Goal: Navigation & Orientation: Find specific page/section

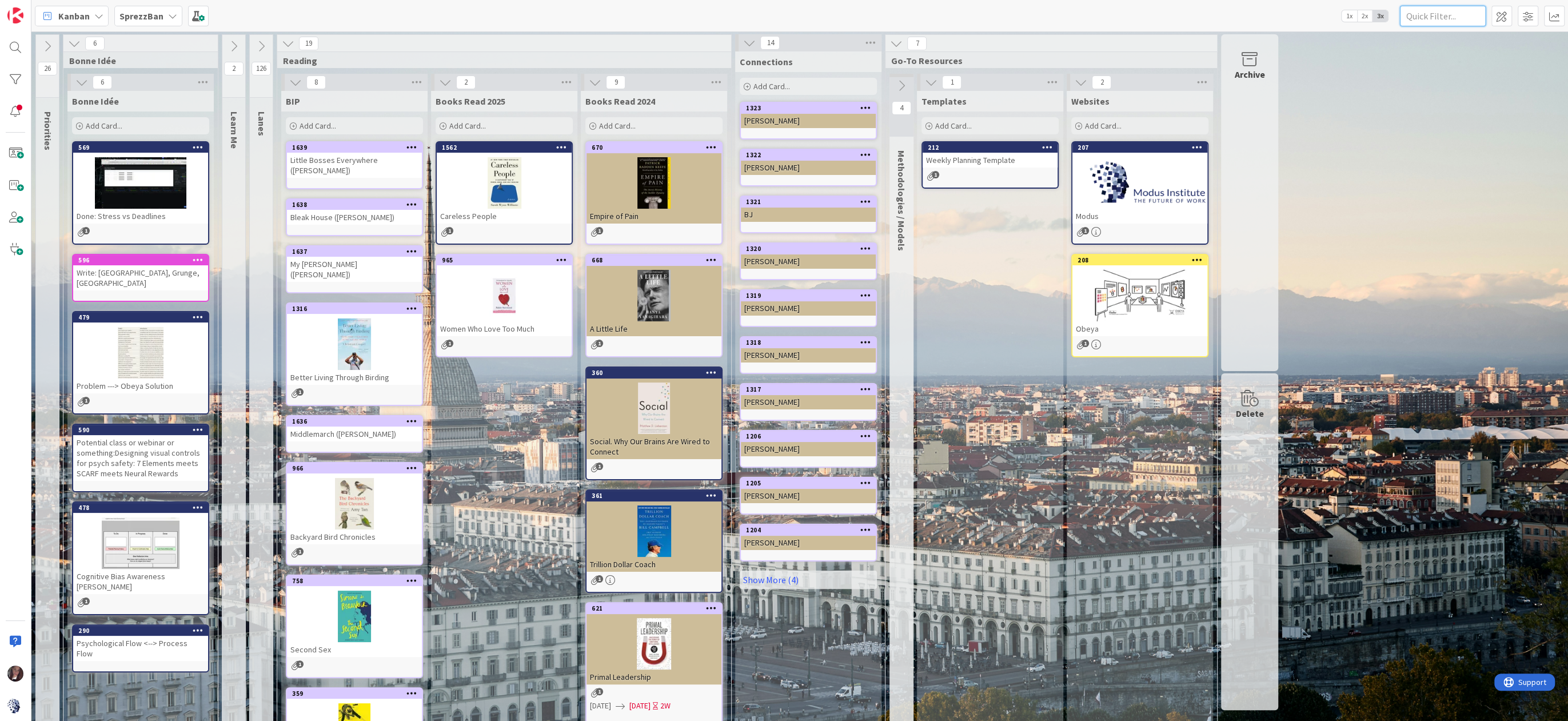
click at [1441, 16] on input "text" at bounding box center [1443, 16] width 86 height 21
click at [9, 46] on div at bounding box center [15, 47] width 23 height 23
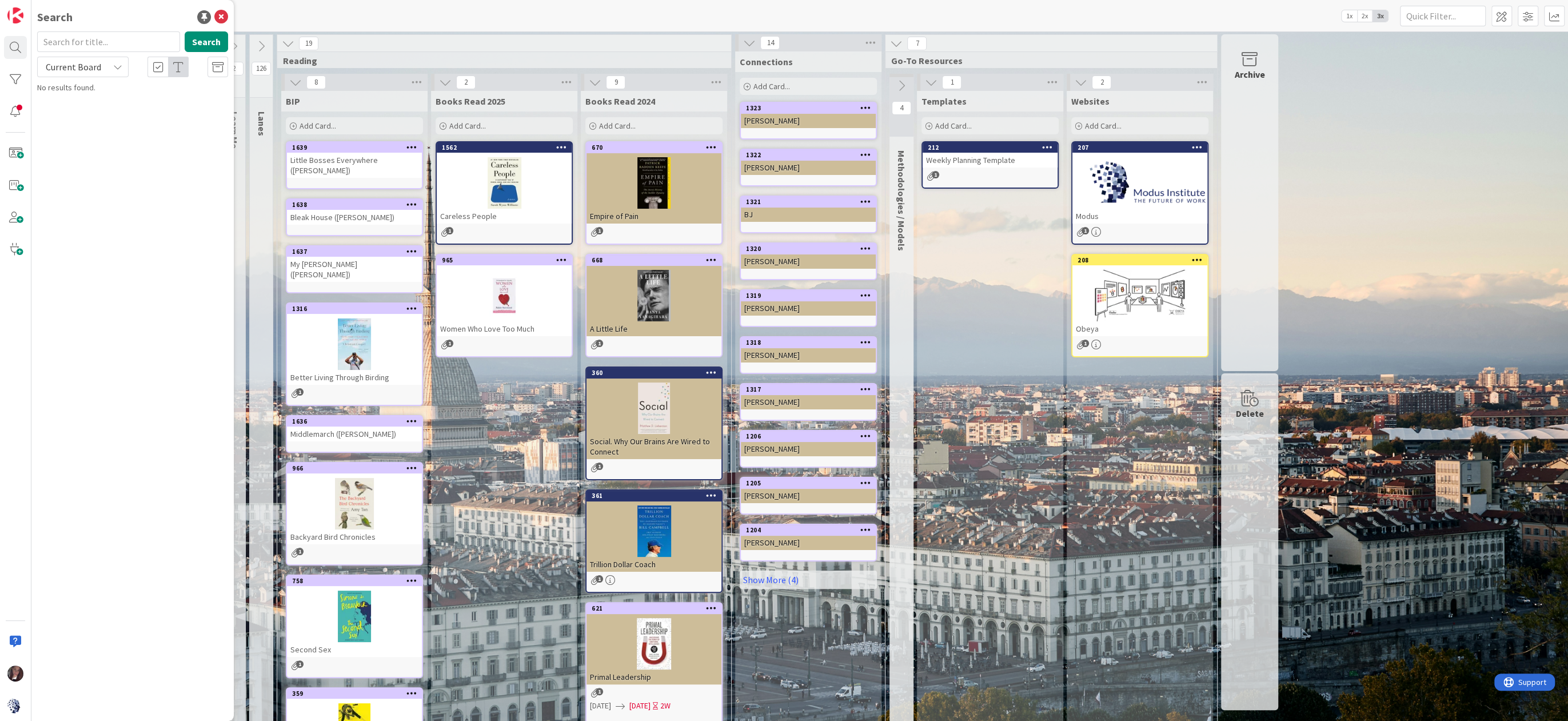
click at [123, 44] on input "text" at bounding box center [108, 41] width 143 height 21
type input "claim"
click at [178, 155] on span ": Awaiting Shipping #" at bounding box center [138, 161] width 170 height 22
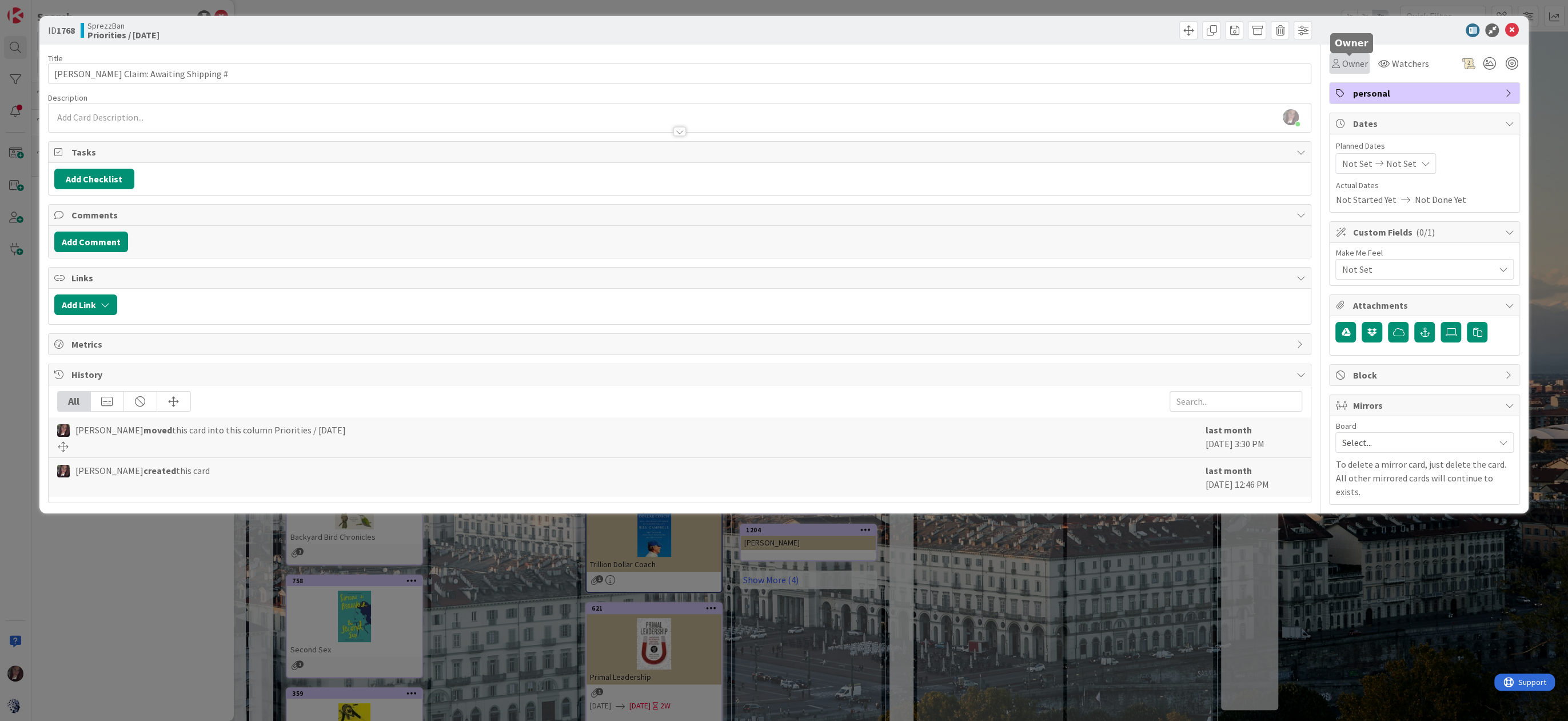
click at [1352, 62] on span "Owner" at bounding box center [1354, 64] width 26 height 14
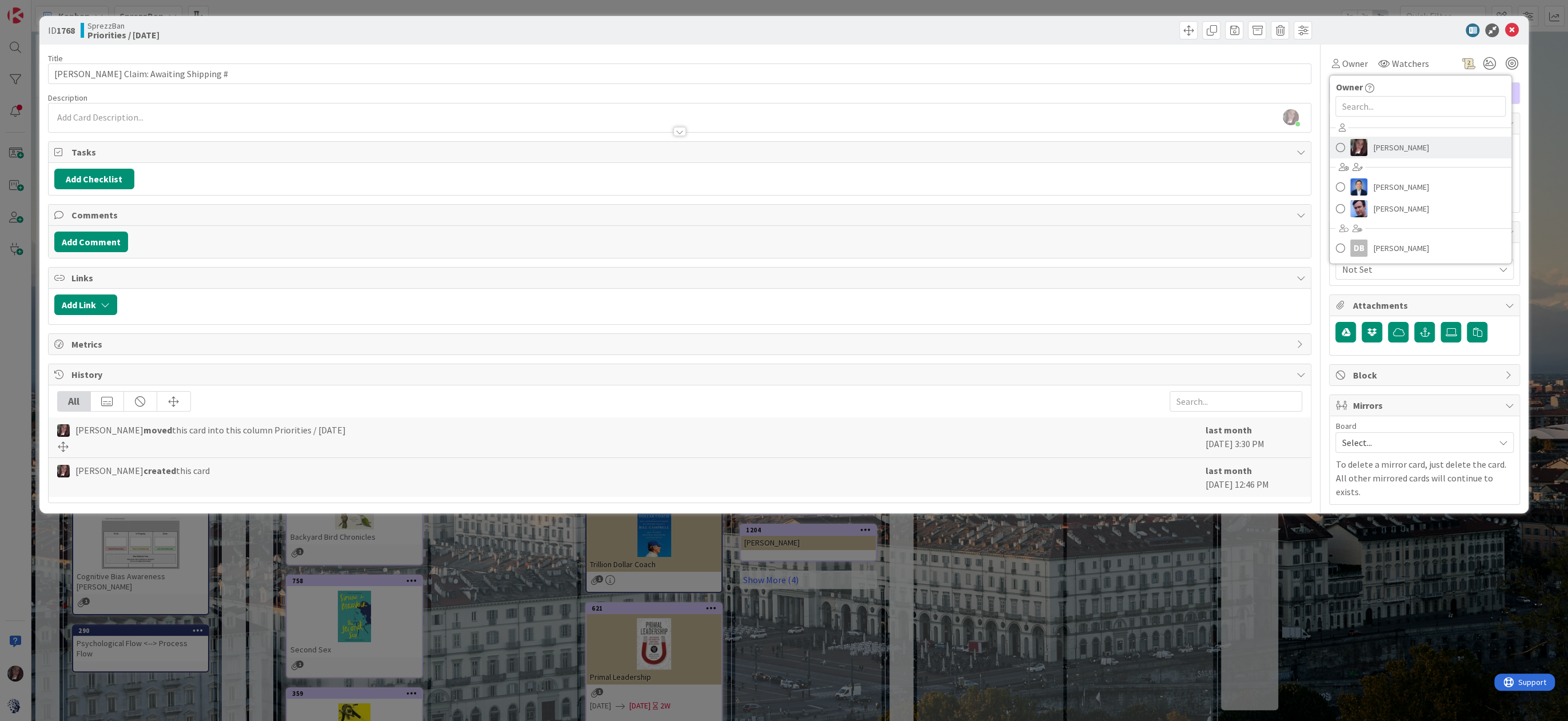
click at [1344, 148] on span at bounding box center [1340, 148] width 9 height 17
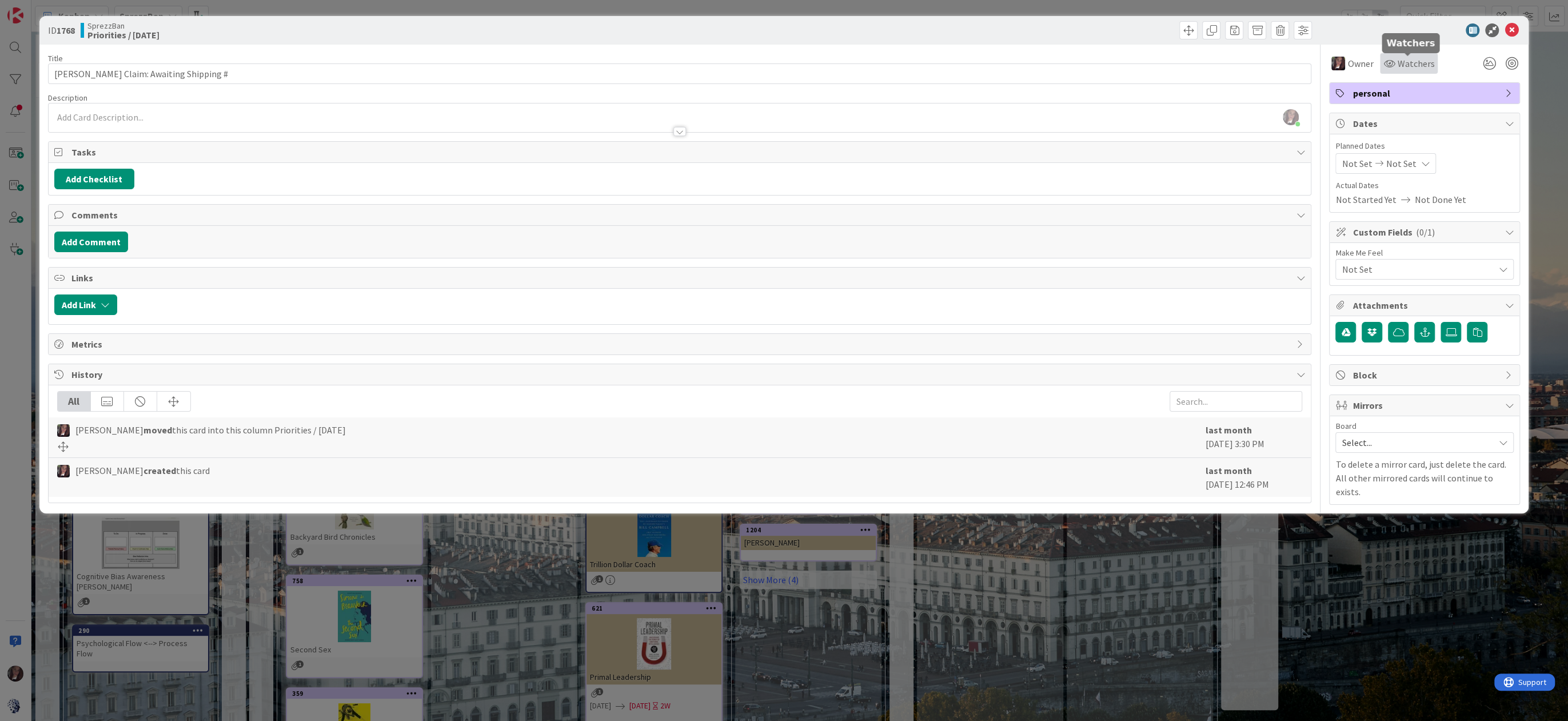
click at [1417, 64] on span "Watchers" at bounding box center [1416, 64] width 37 height 14
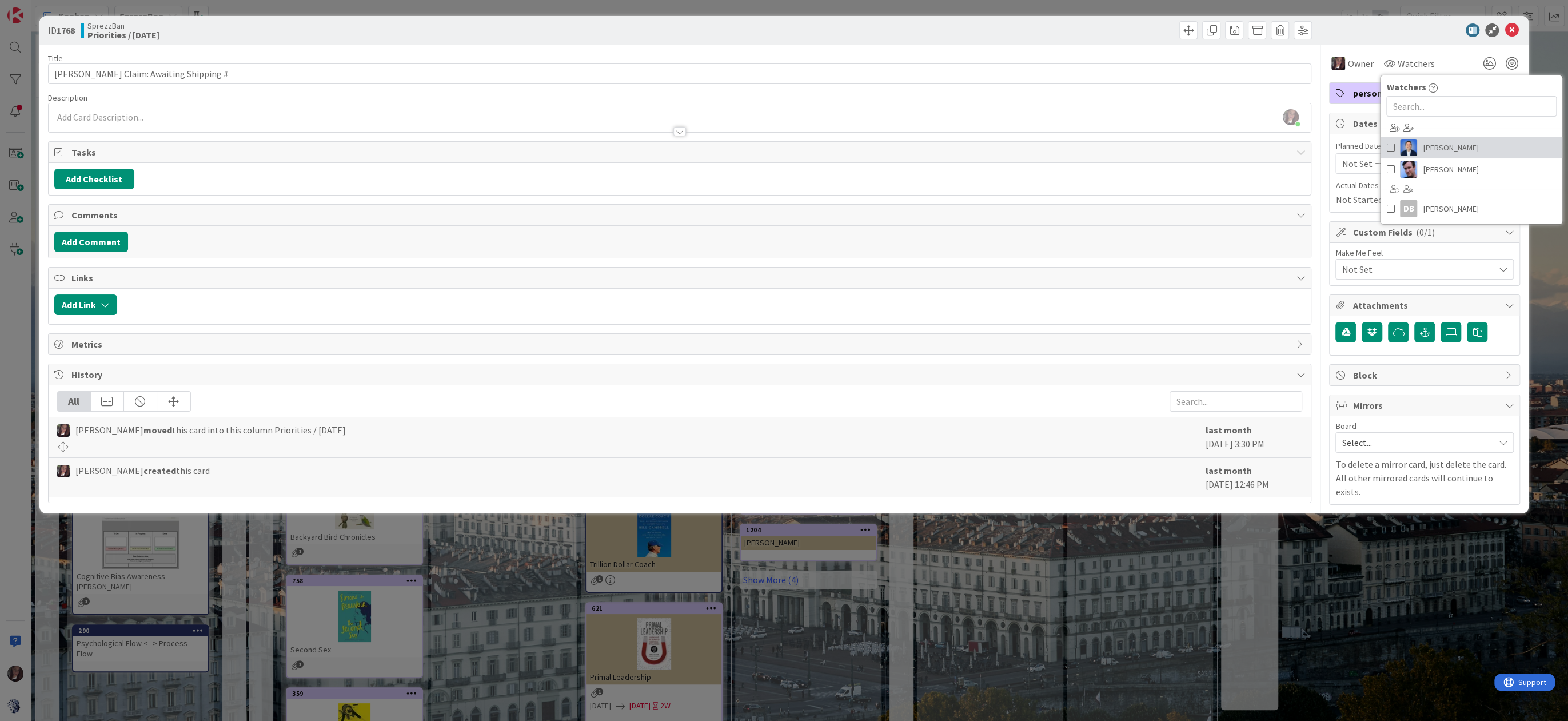
click at [1390, 146] on span at bounding box center [1390, 148] width 8 height 17
click at [1460, 49] on div "Owner Owner Remove Set as Watcher [PERSON_NAME] [PERSON_NAME] [PERSON_NAME] DB …" at bounding box center [1425, 59] width 191 height 29
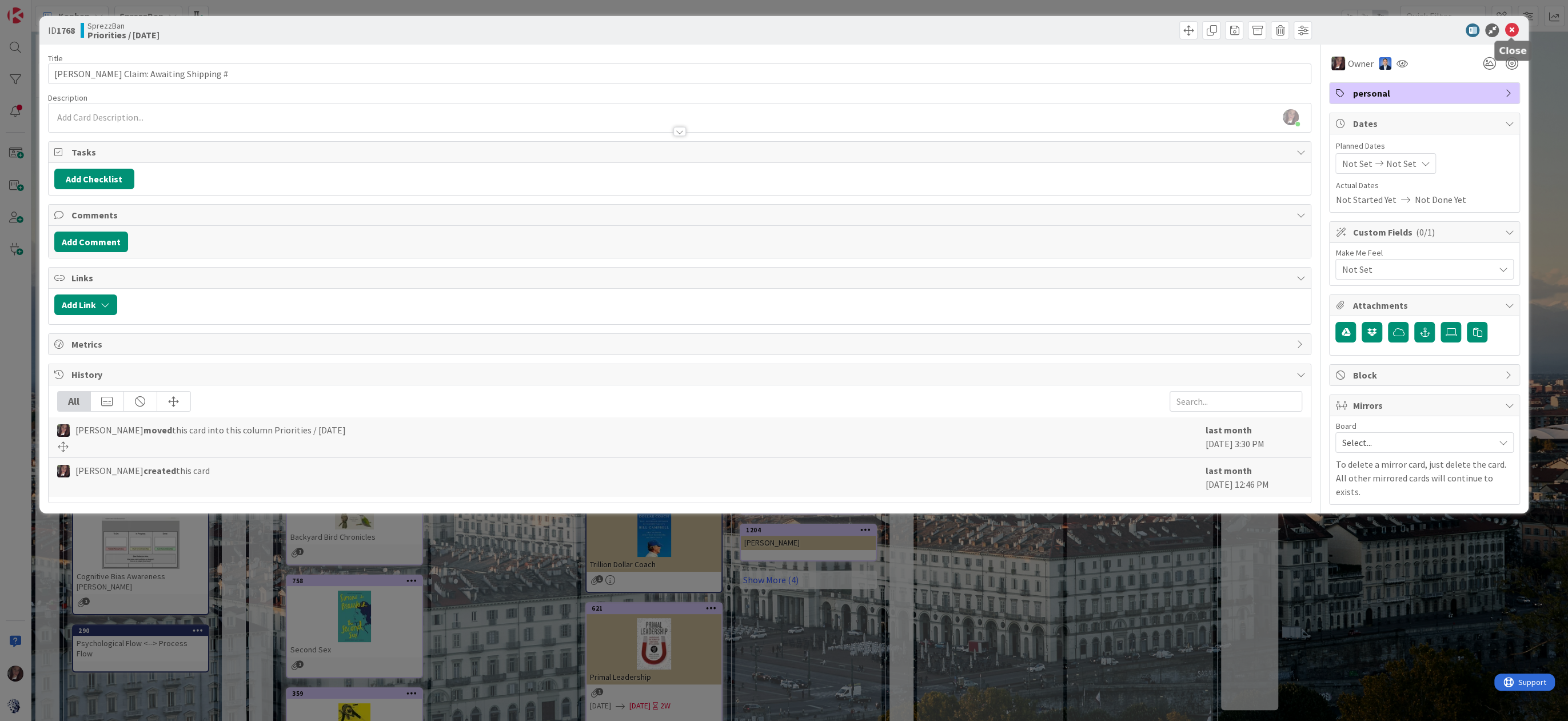
click at [1509, 31] on icon at bounding box center [1512, 31] width 14 height 14
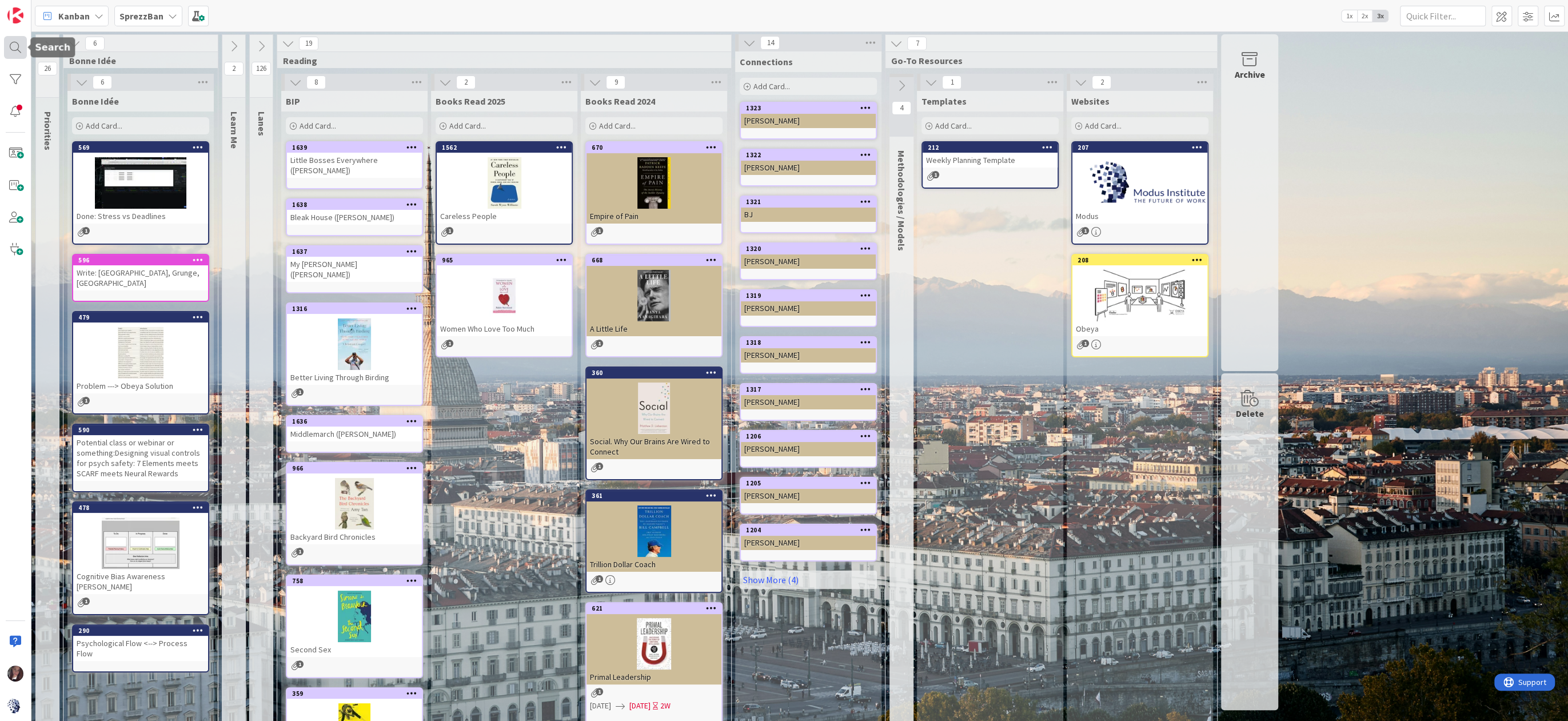
click at [17, 47] on div at bounding box center [15, 47] width 23 height 23
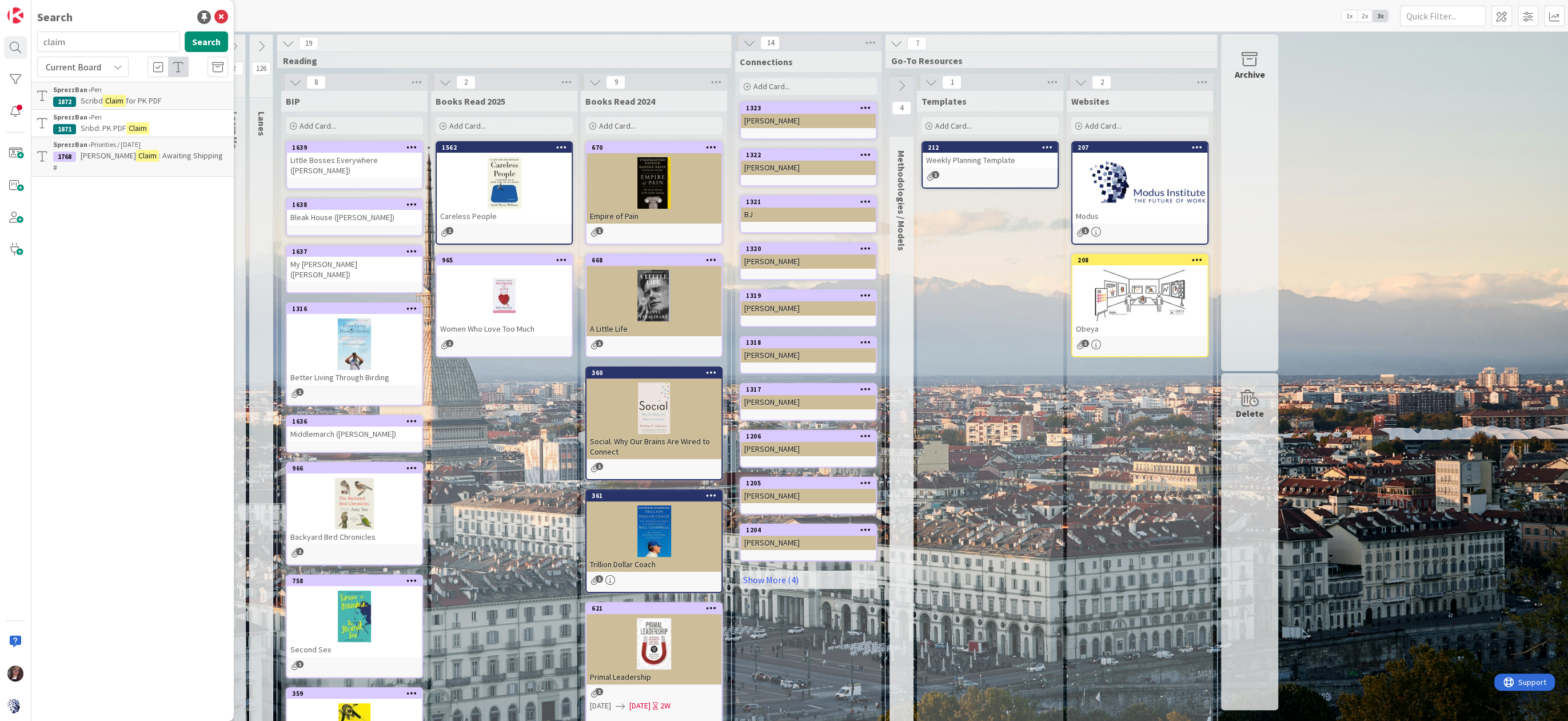
click at [101, 151] on span "[PERSON_NAME]" at bounding box center [108, 155] width 55 height 11
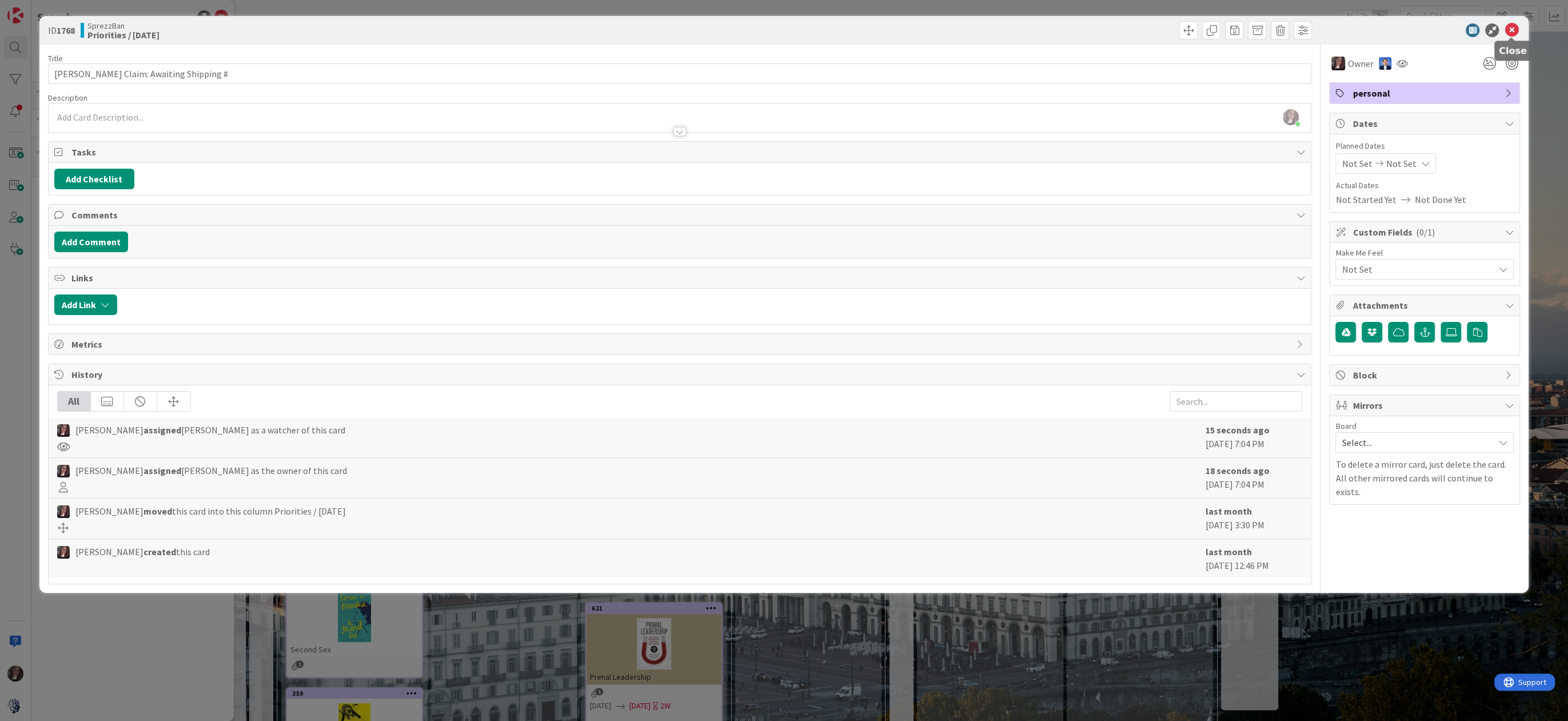
click at [1510, 27] on icon at bounding box center [1512, 31] width 14 height 14
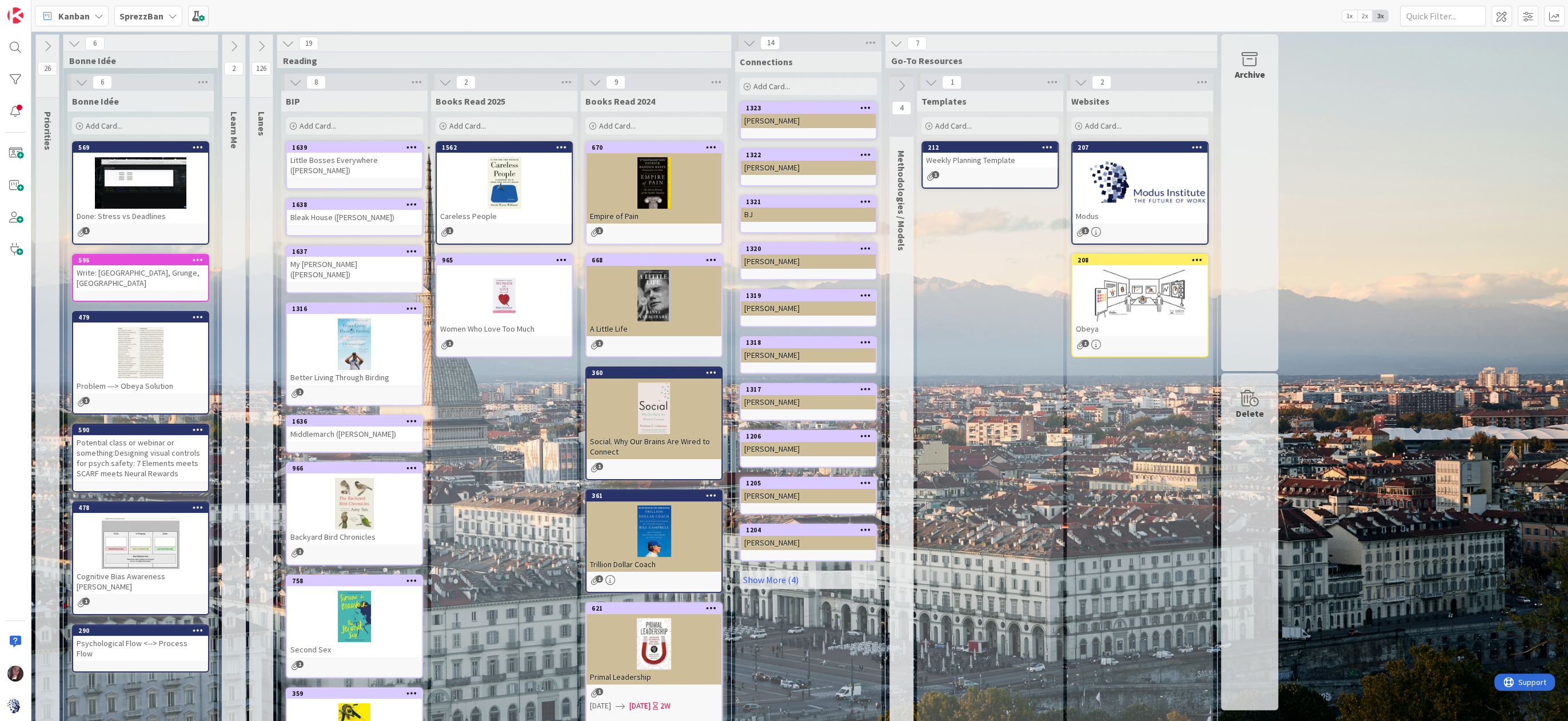
click at [892, 40] on icon at bounding box center [896, 44] width 12 height 12
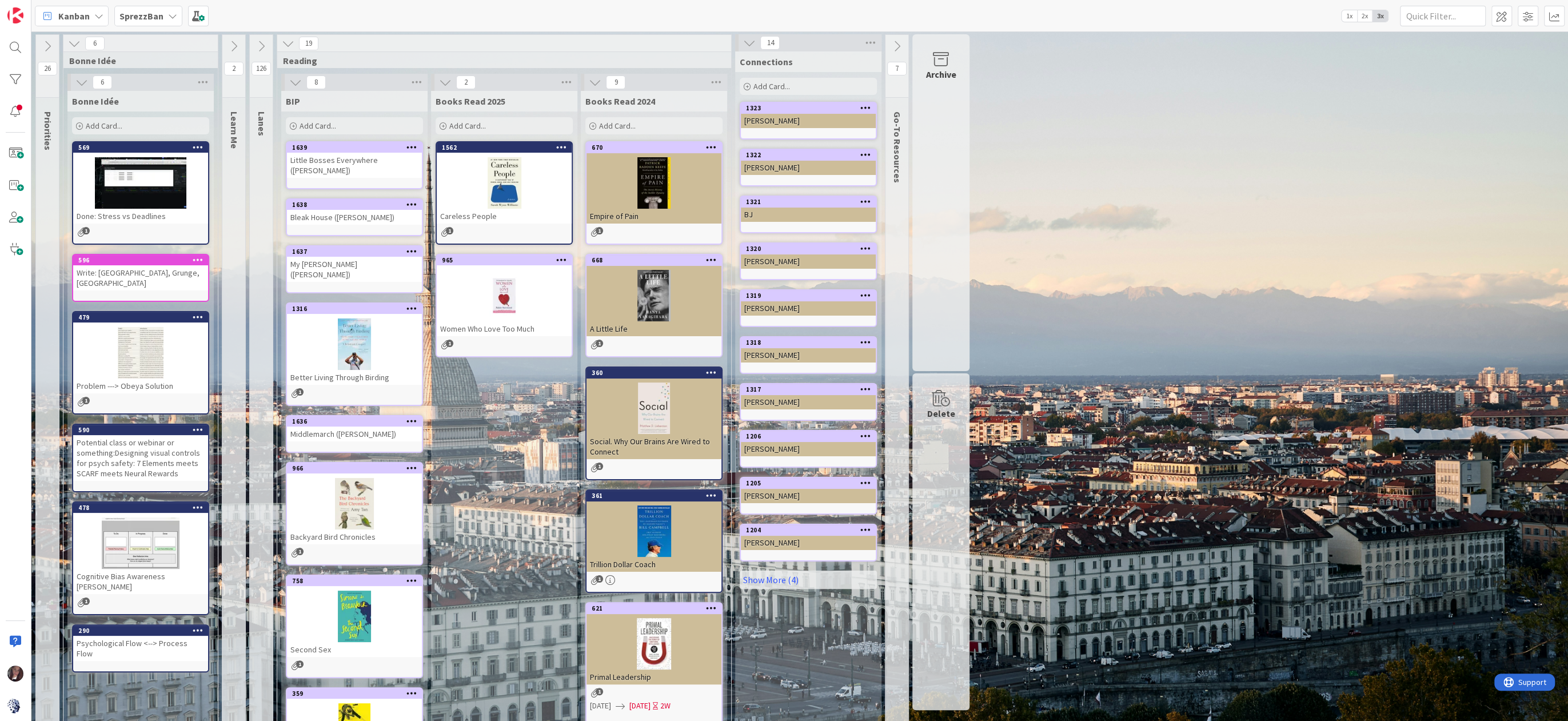
click at [749, 42] on icon at bounding box center [750, 43] width 12 height 12
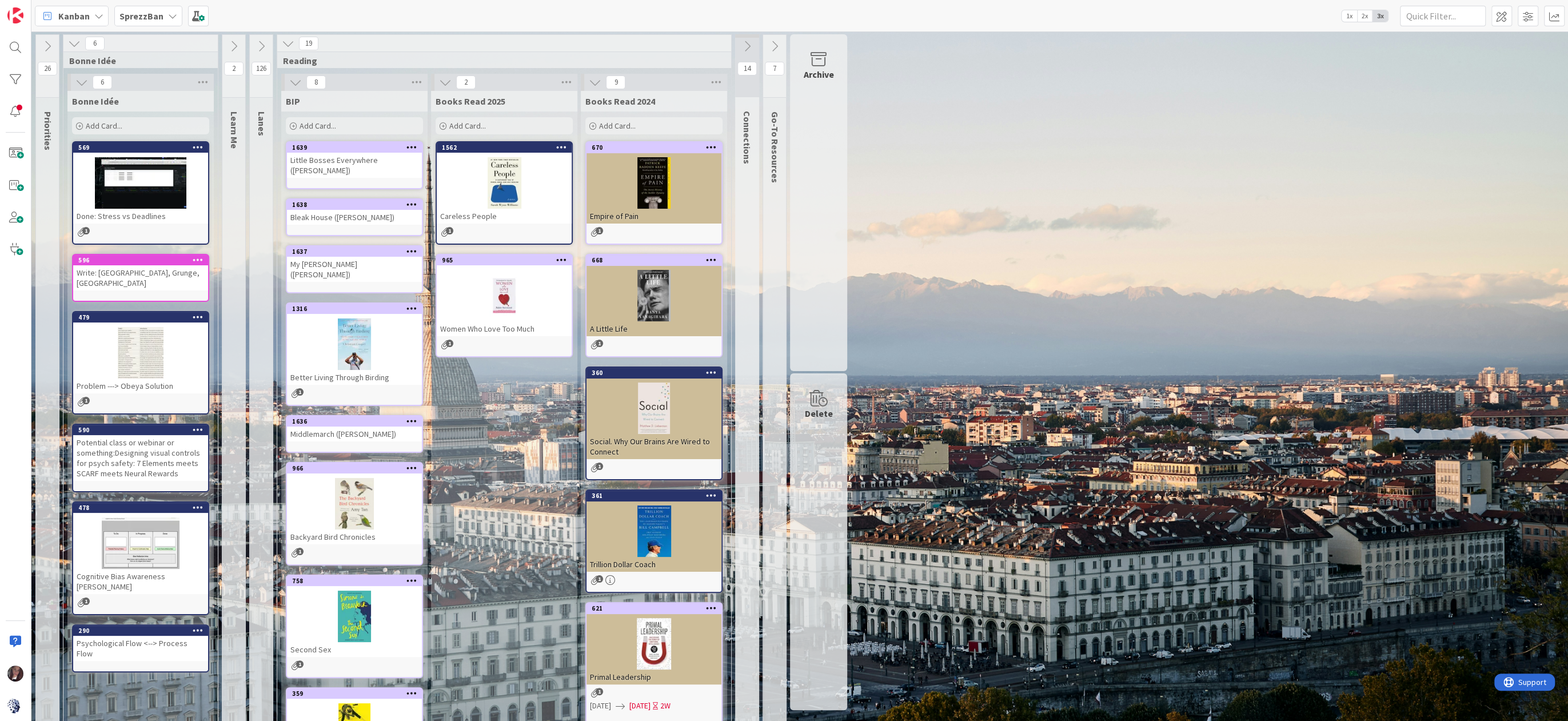
click at [290, 45] on icon at bounding box center [288, 44] width 12 height 12
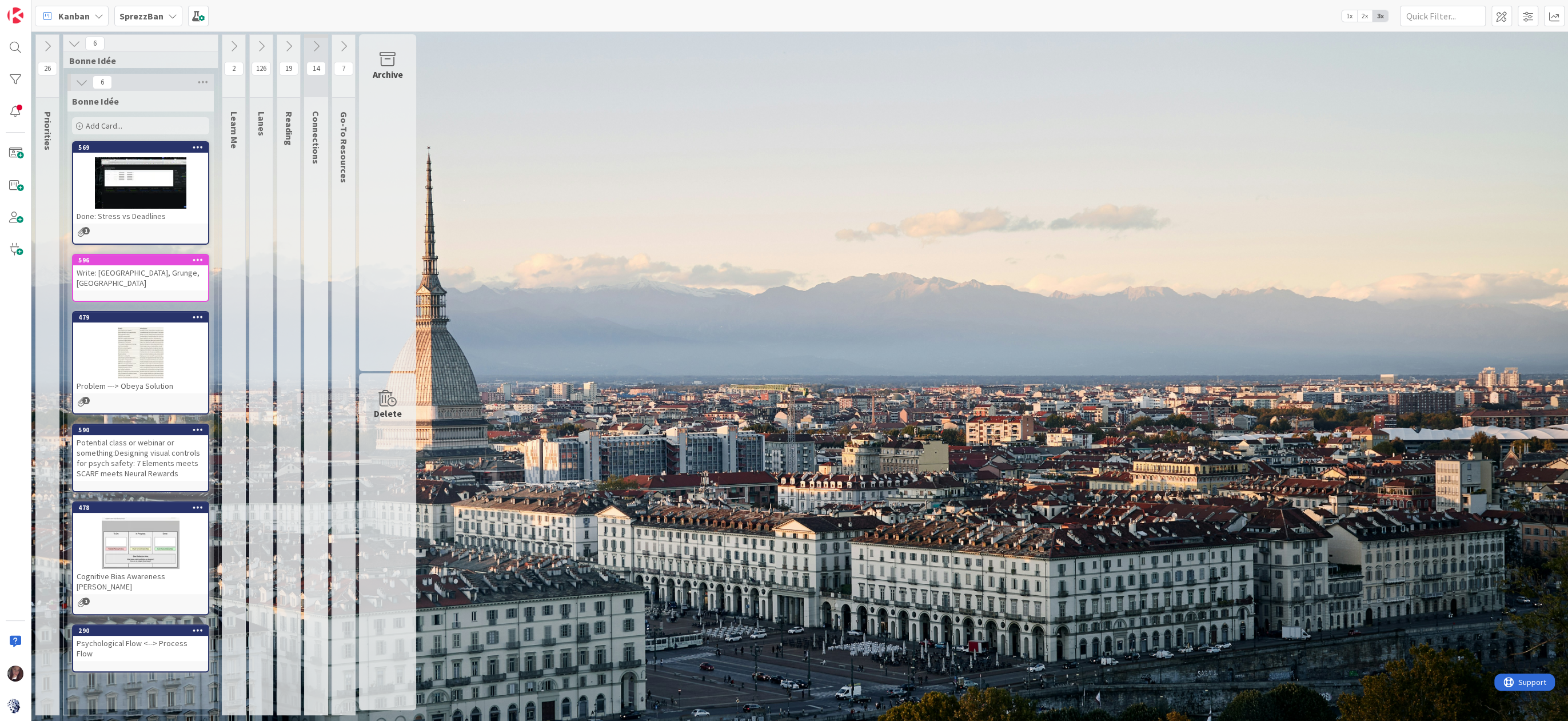
click at [72, 43] on icon at bounding box center [74, 44] width 12 height 12
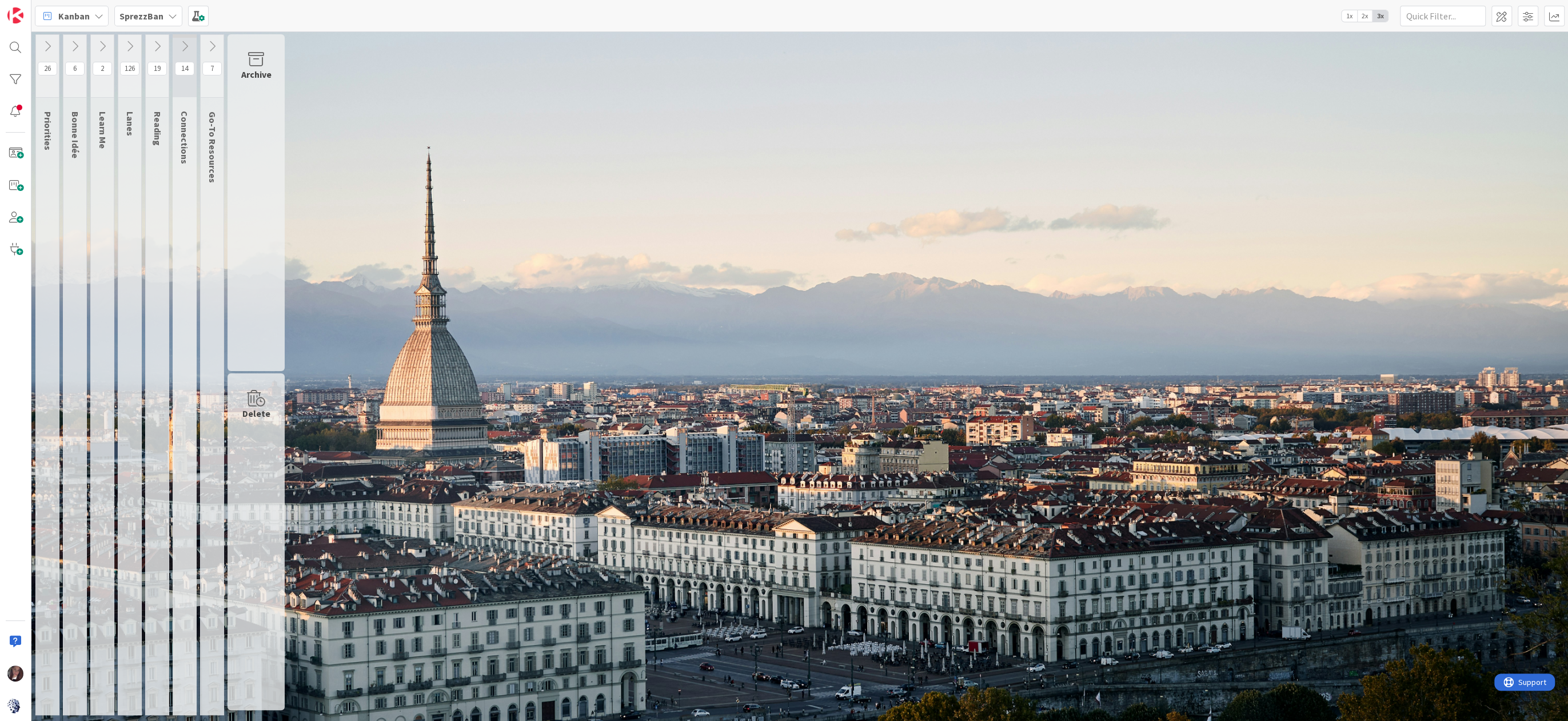
click at [128, 47] on icon at bounding box center [130, 46] width 12 height 12
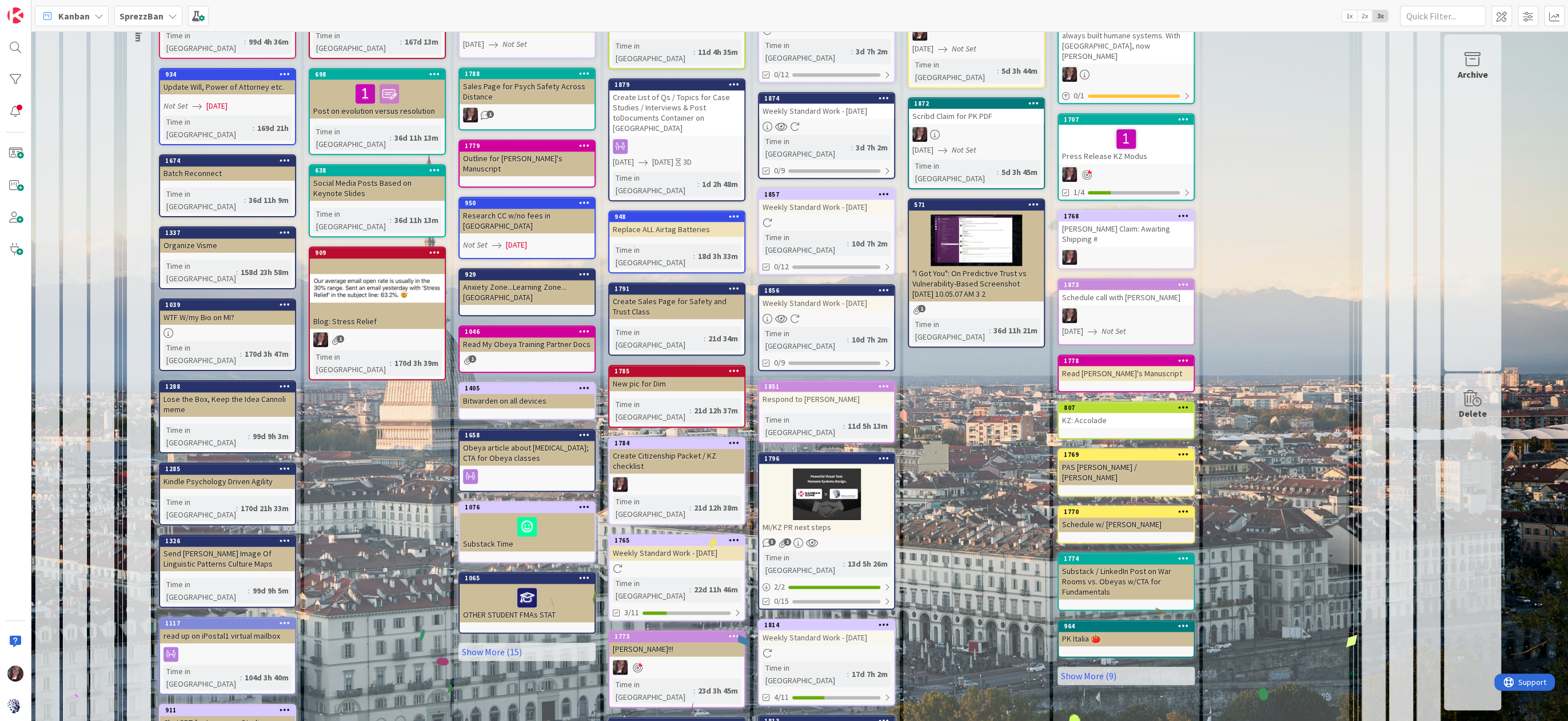
scroll to position [1352, 0]
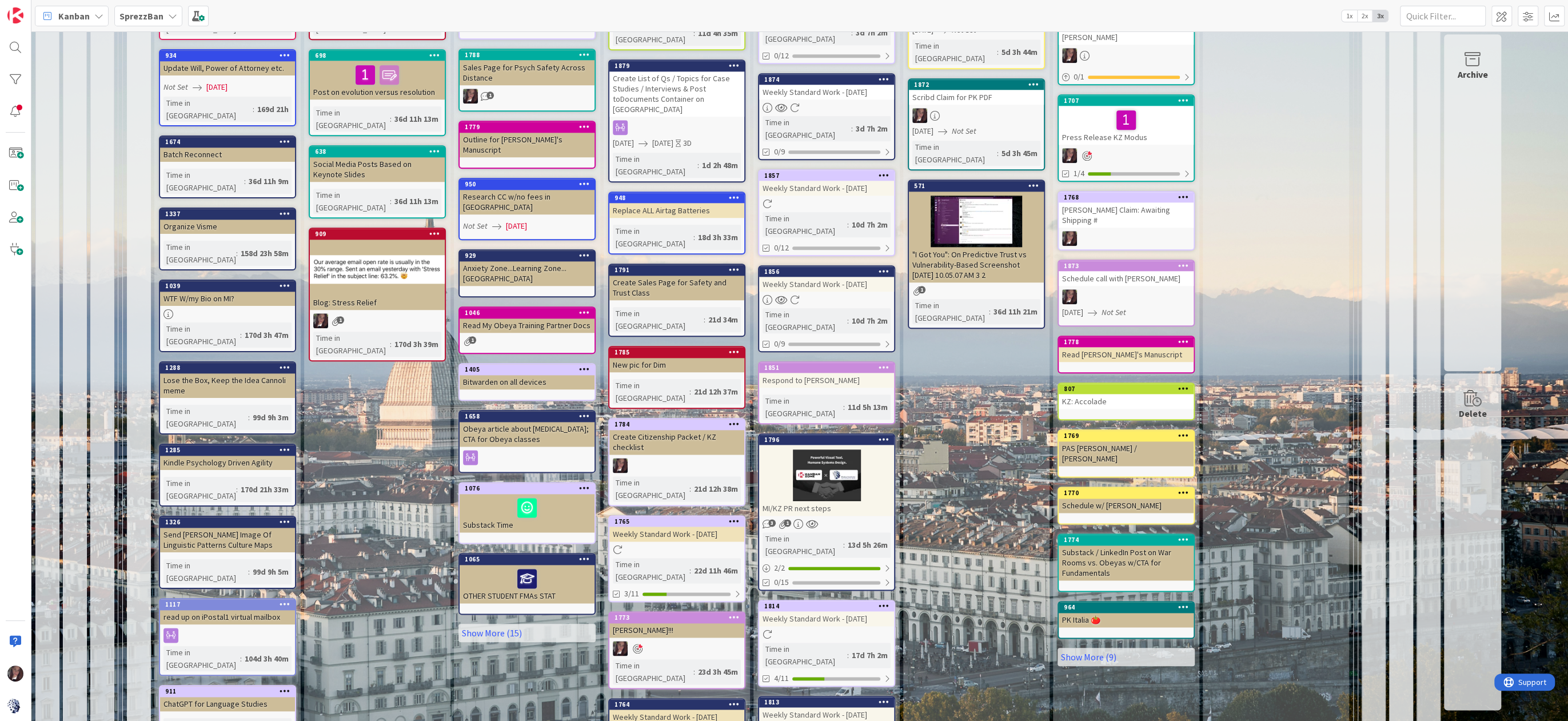
click at [656, 545] on div at bounding box center [677, 550] width 135 height 10
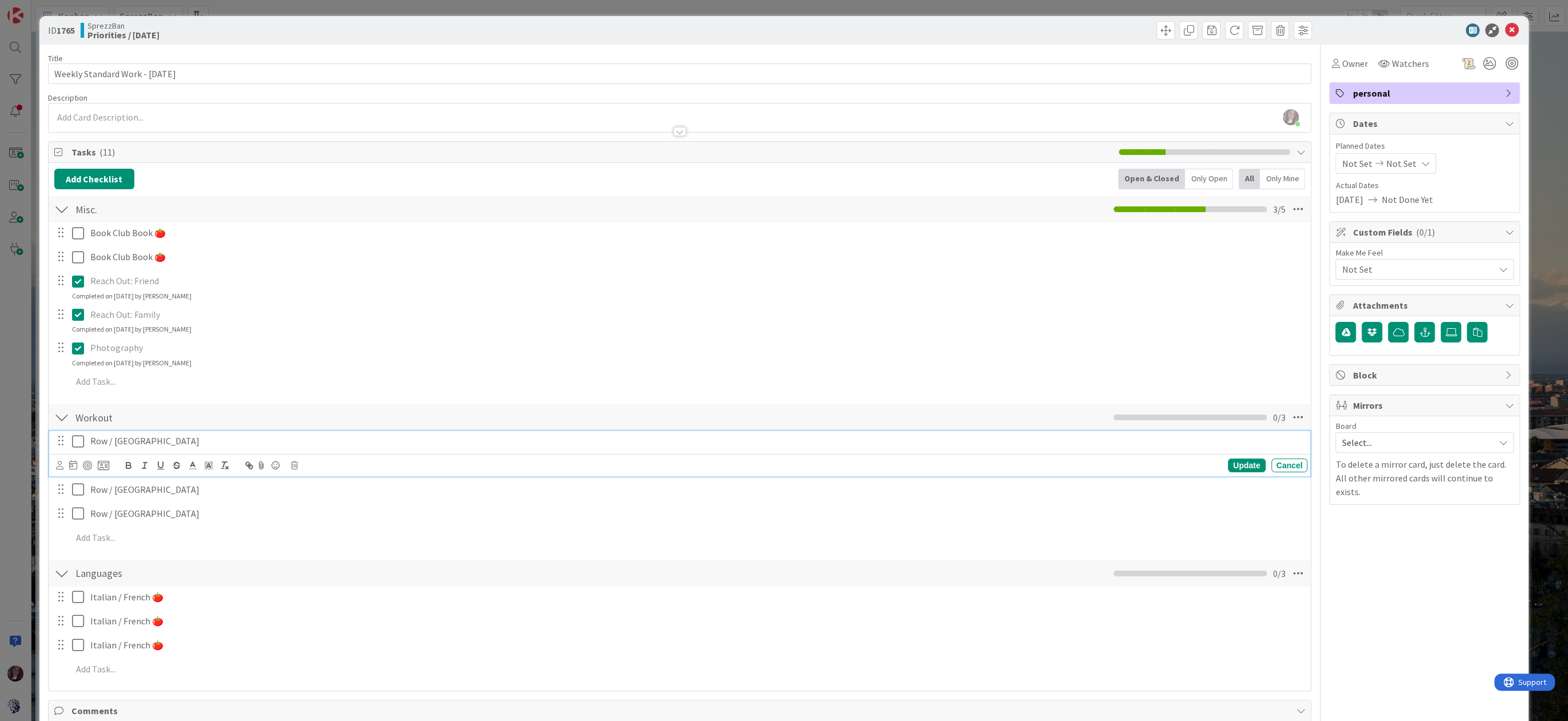
click at [77, 437] on icon at bounding box center [78, 441] width 12 height 14
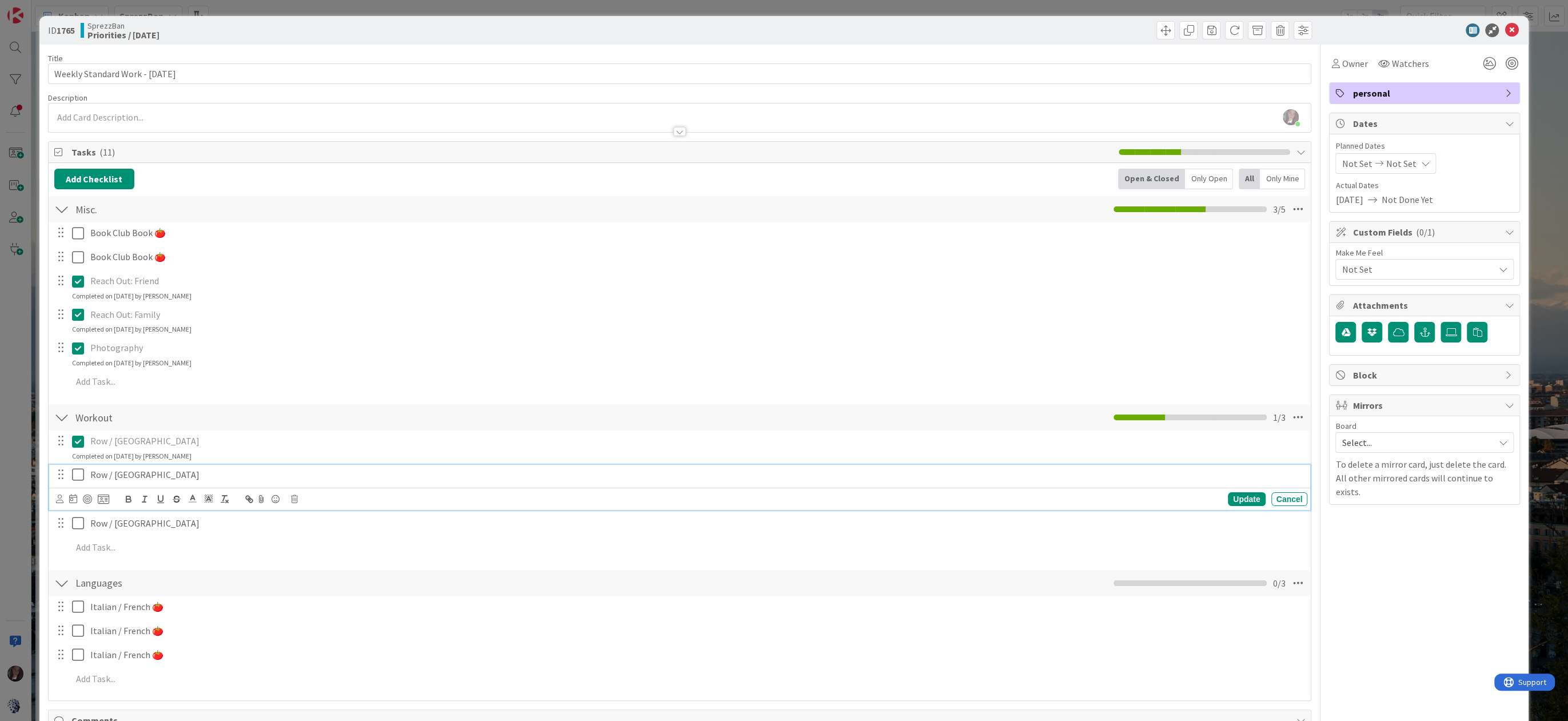
click at [79, 472] on icon at bounding box center [78, 474] width 12 height 14
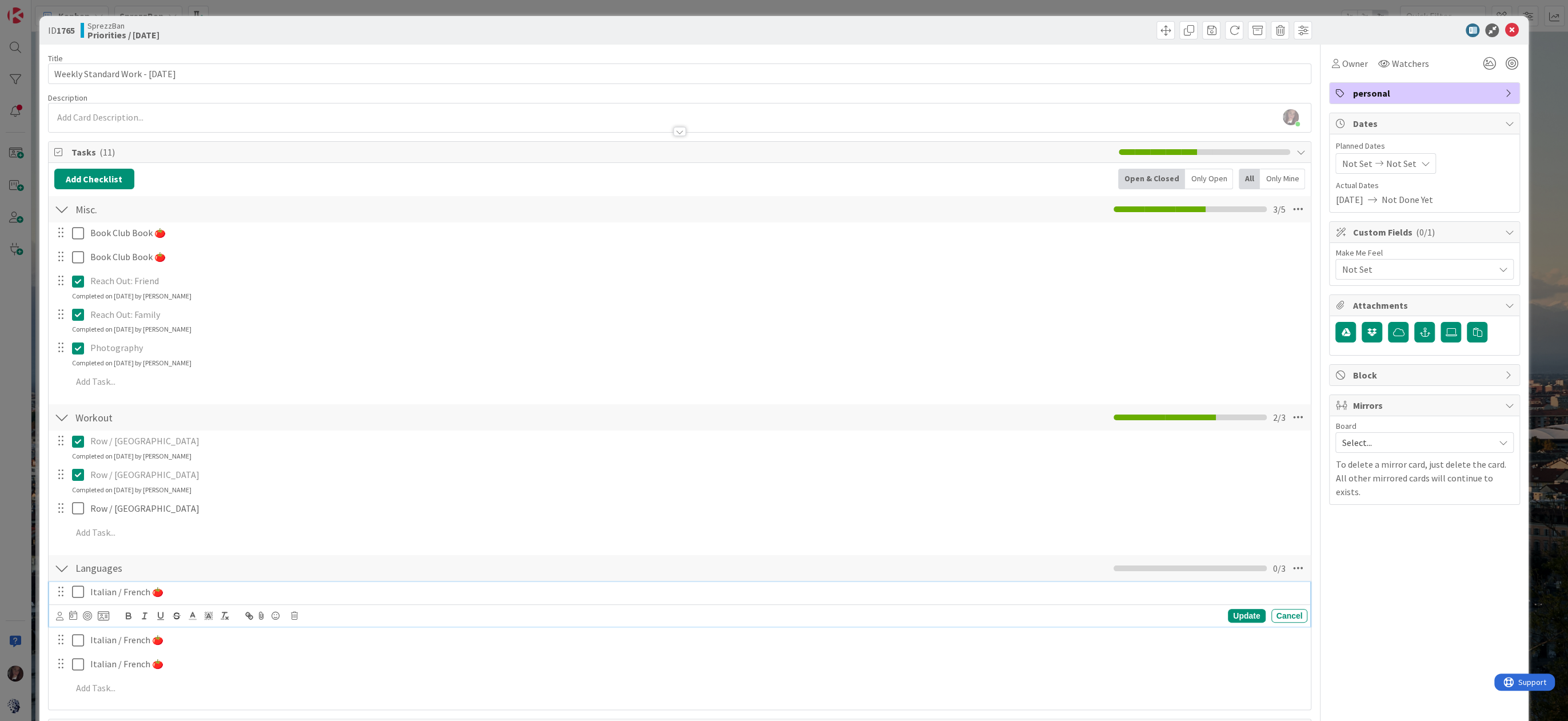
click at [80, 593] on icon at bounding box center [78, 592] width 12 height 14
click at [79, 621] on icon at bounding box center [78, 626] width 12 height 14
click at [1512, 30] on icon at bounding box center [1512, 31] width 14 height 14
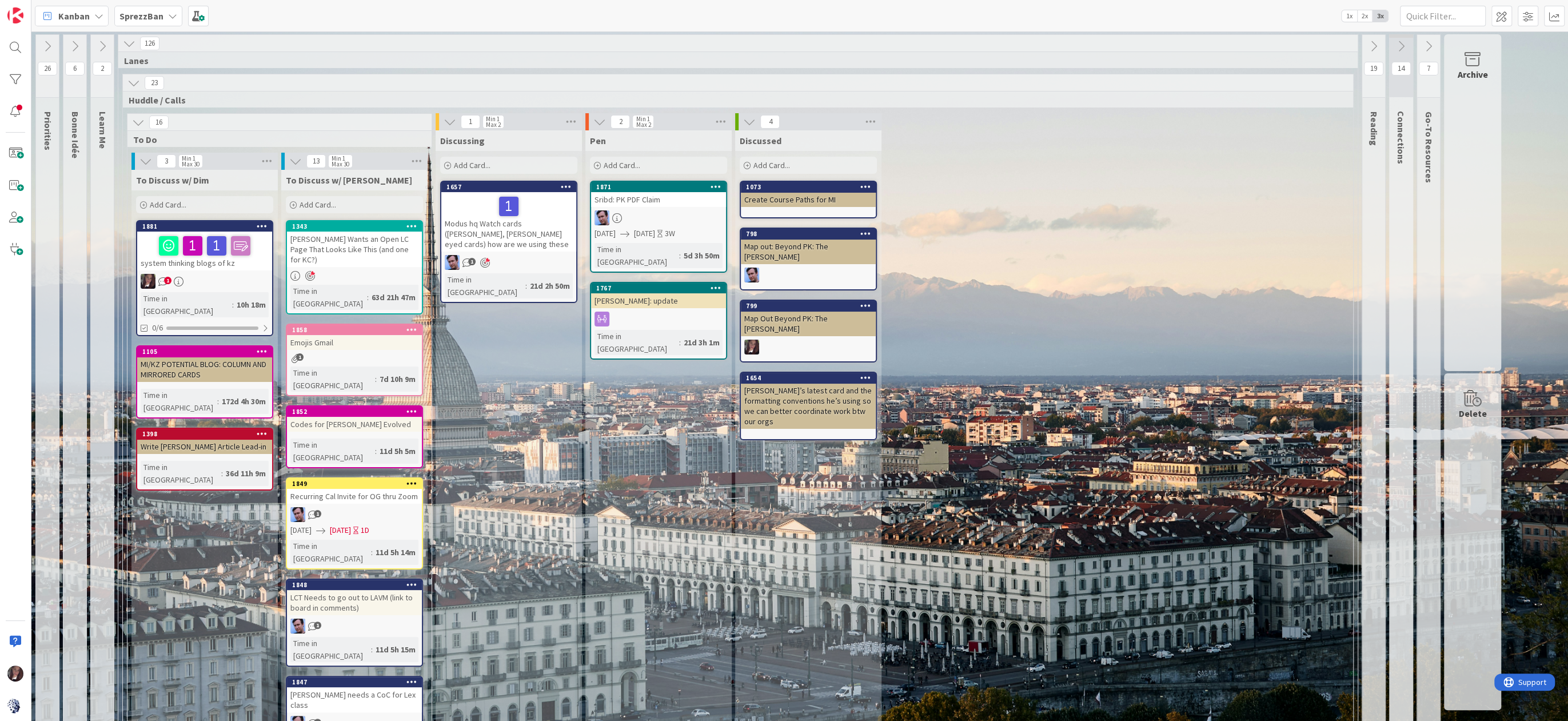
click at [209, 283] on div "1" at bounding box center [204, 281] width 135 height 15
click at [132, 19] on b "SprezzBan" at bounding box center [141, 16] width 44 height 11
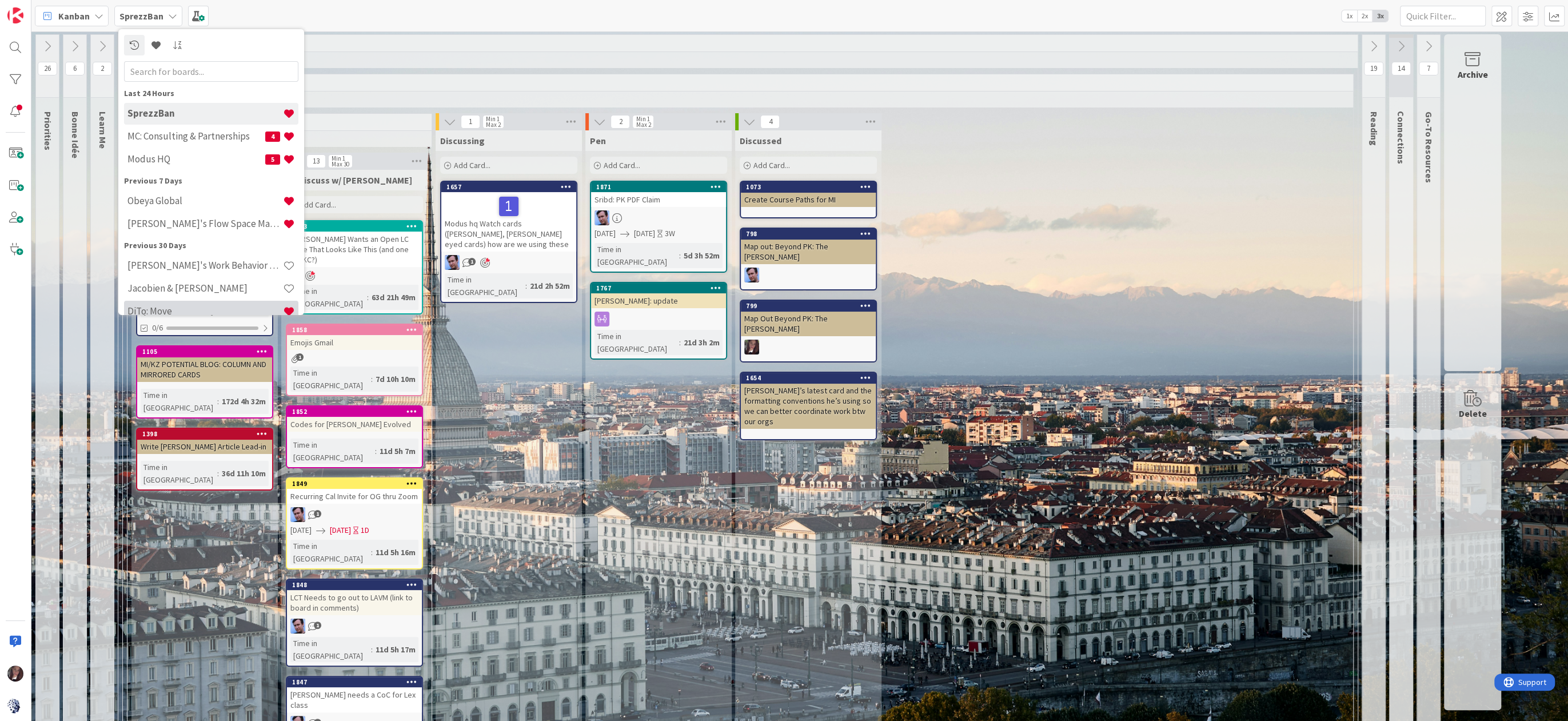
click at [201, 306] on h4 "DiTo: Move" at bounding box center [206, 311] width 156 height 11
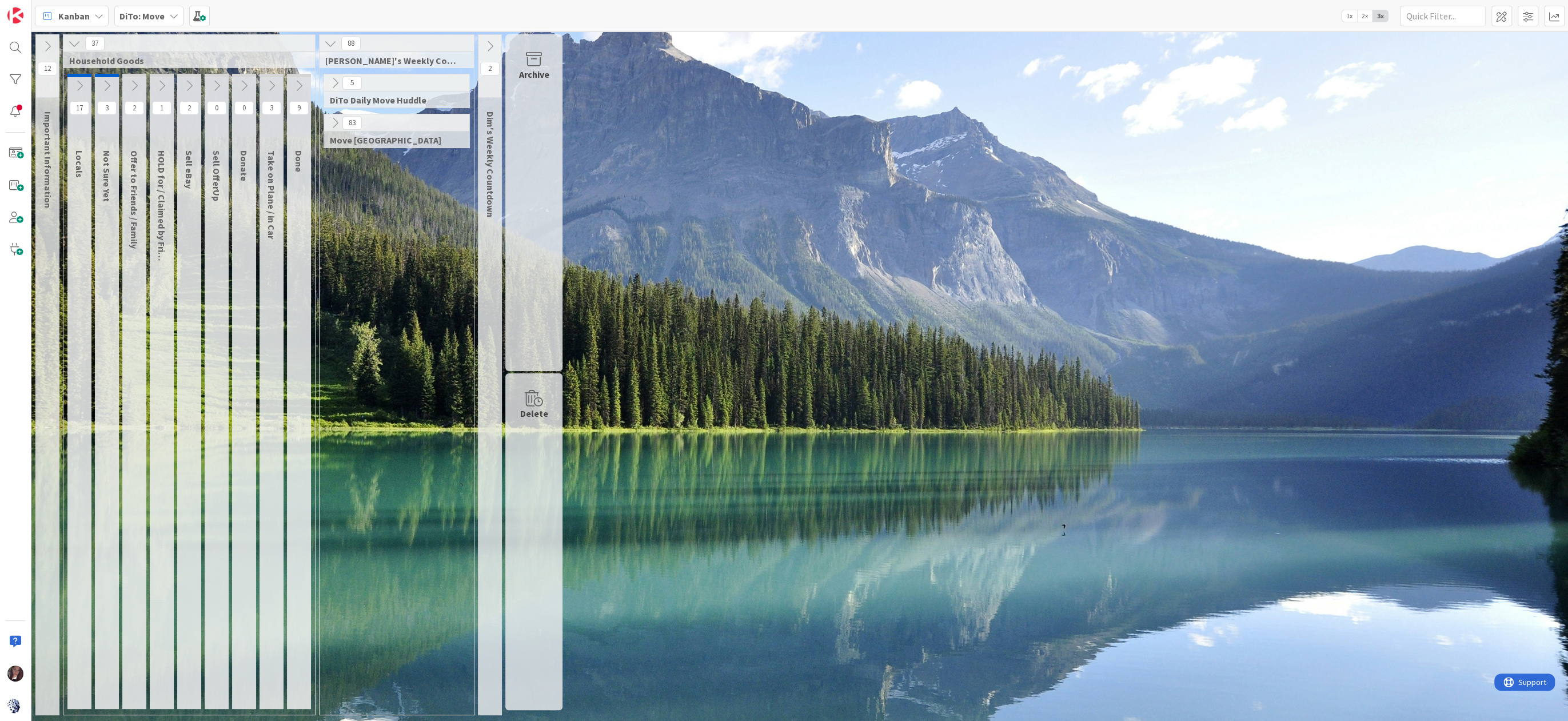
click at [140, 16] on b "DiTo: Move" at bounding box center [142, 16] width 45 height 11
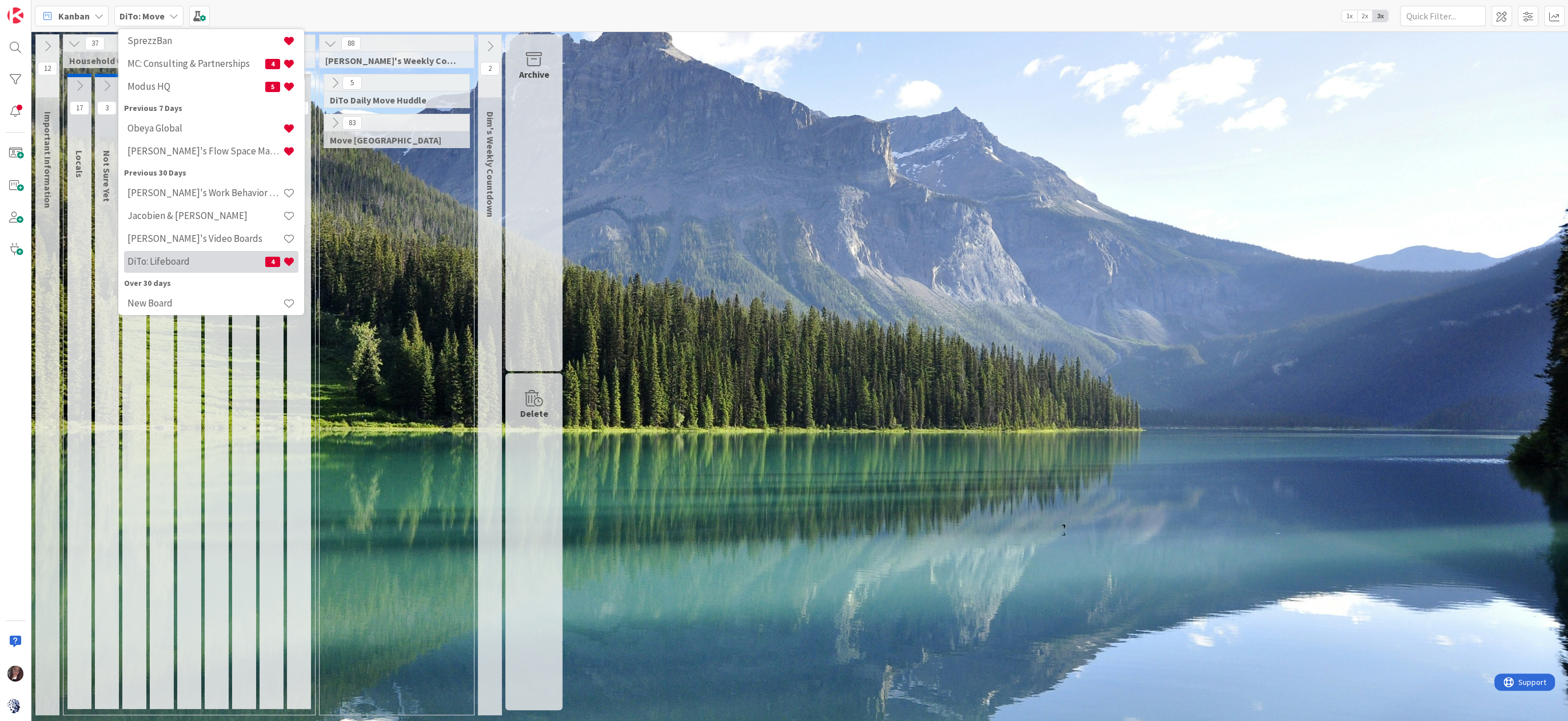
scroll to position [93, 0]
click at [160, 263] on h4 "DiTo: Lifeboard" at bounding box center [196, 264] width 138 height 11
